Goal: Task Accomplishment & Management: Complete application form

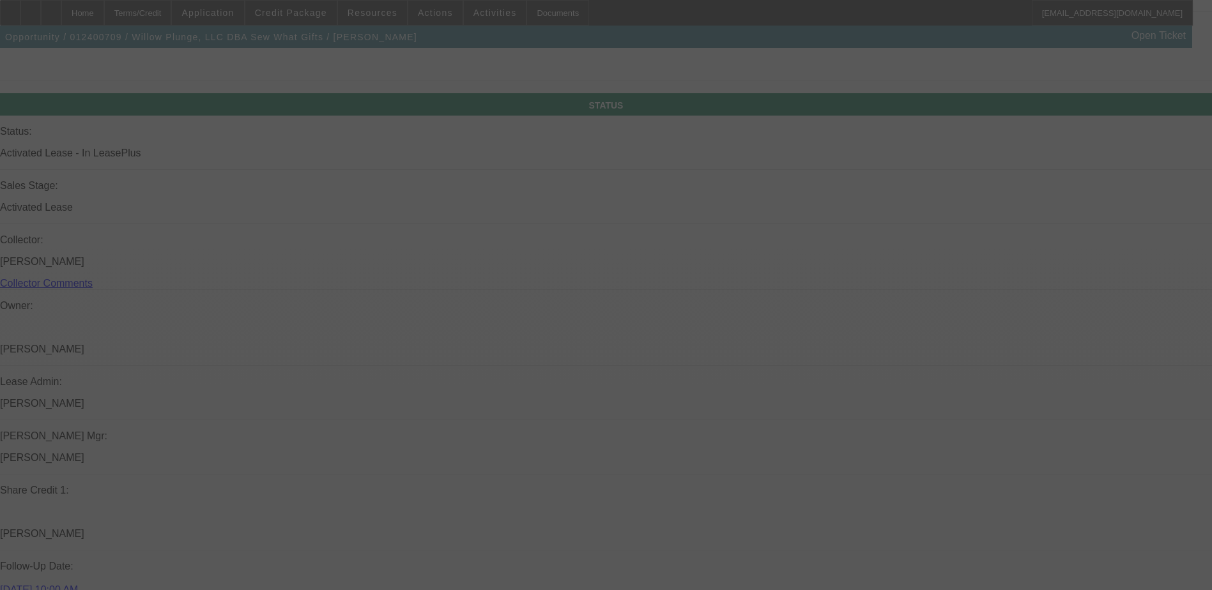
scroll to position [1314, 0]
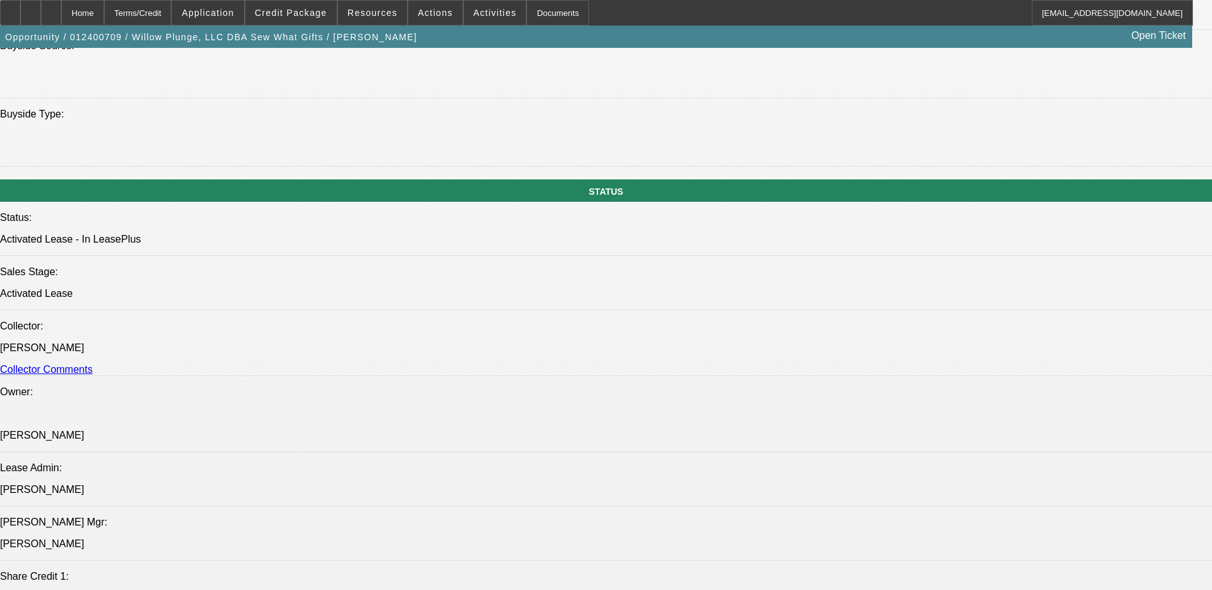
select select "0"
select select "2"
select select "0.1"
select select "0"
select select "2"
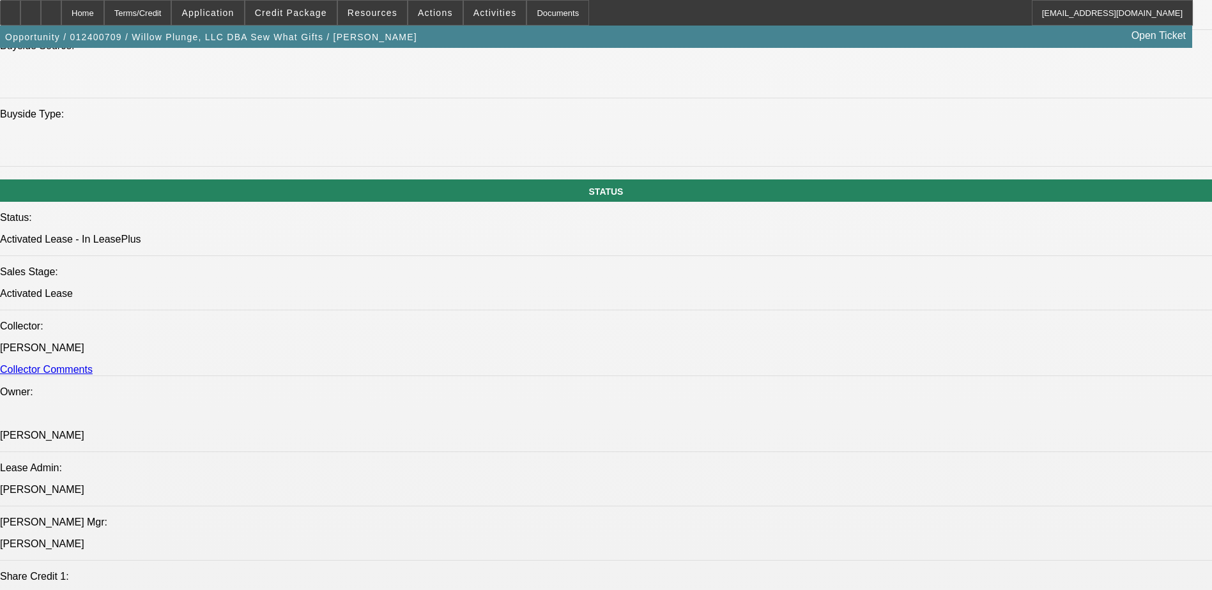
select select "0"
select select "2"
select select "0.1"
select select "0"
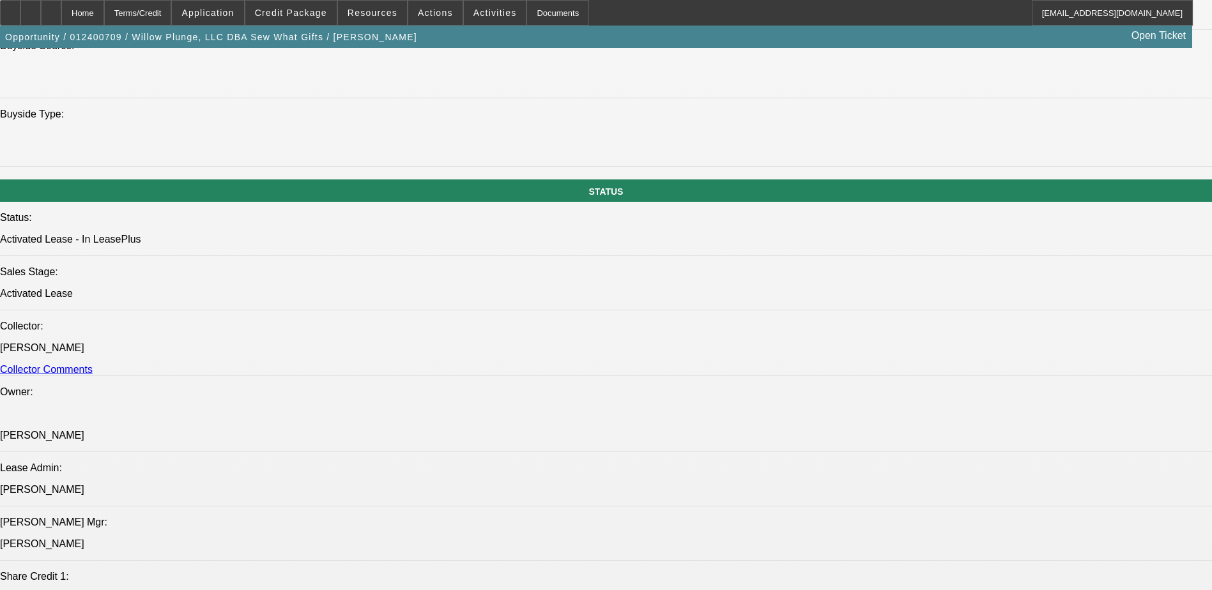
select select "2"
select select "0"
select select "1"
select select "2"
select select "4"
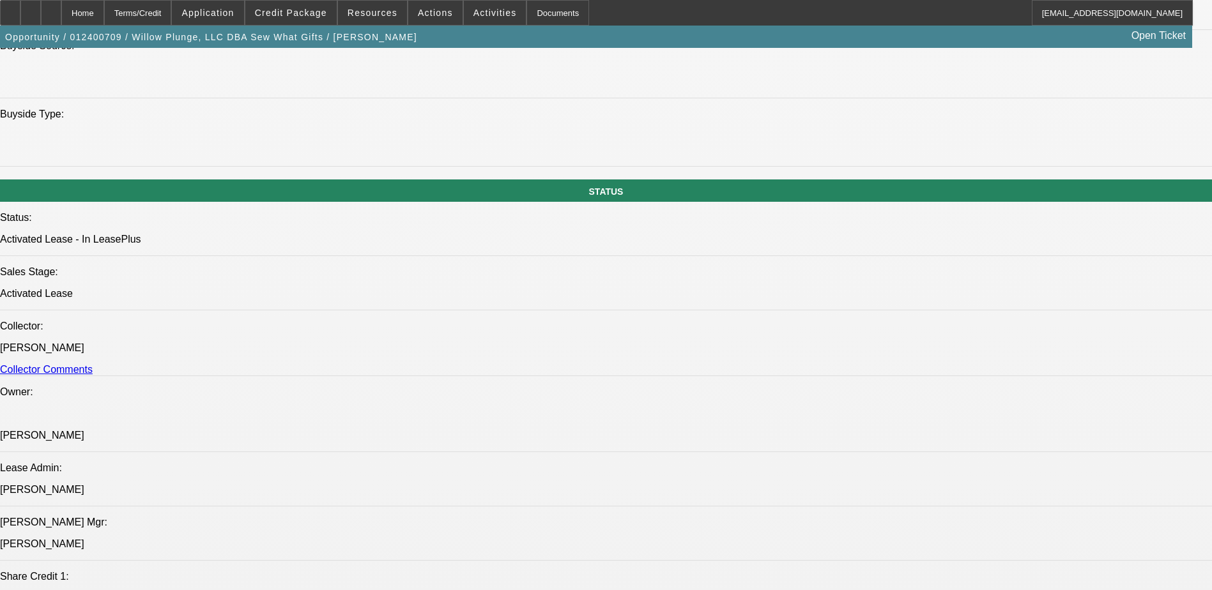
select select "1"
select select "2"
select select "6"
select select "1"
select select "2"
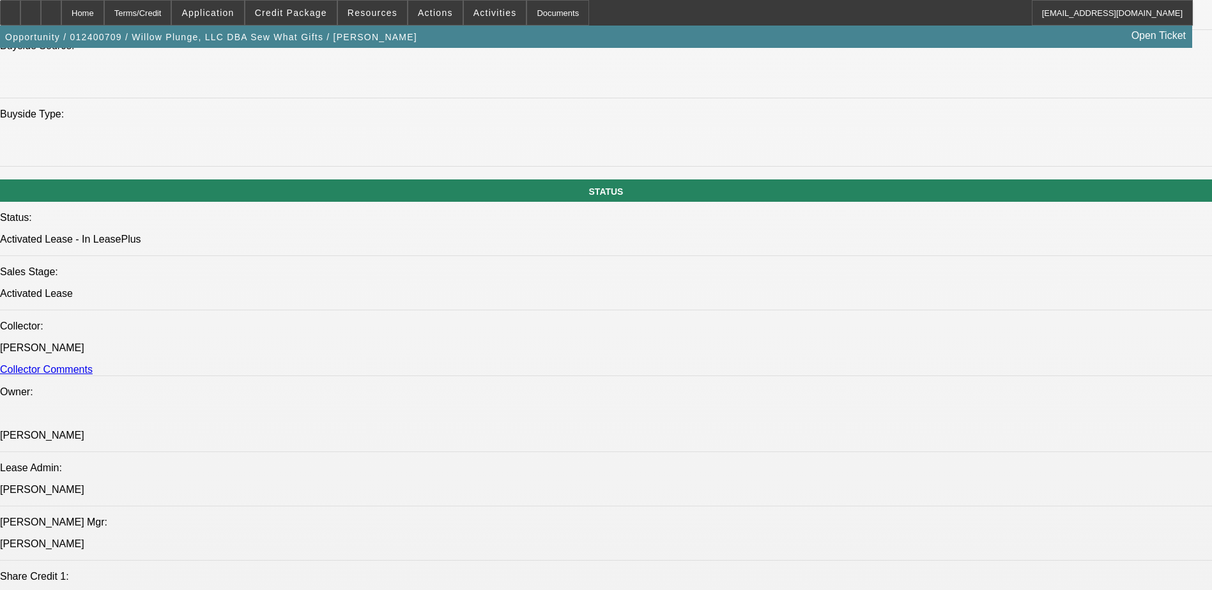
select select "4"
select select "1"
select select "2"
select select "6"
